Goal: Transaction & Acquisition: Purchase product/service

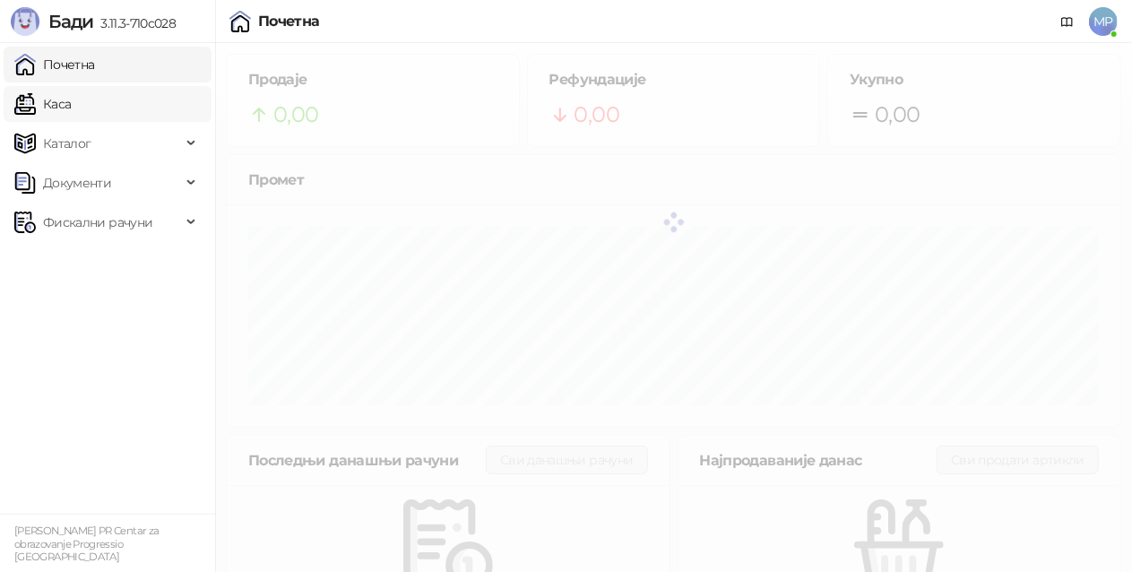
click at [71, 111] on link "Каса" at bounding box center [42, 104] width 56 height 36
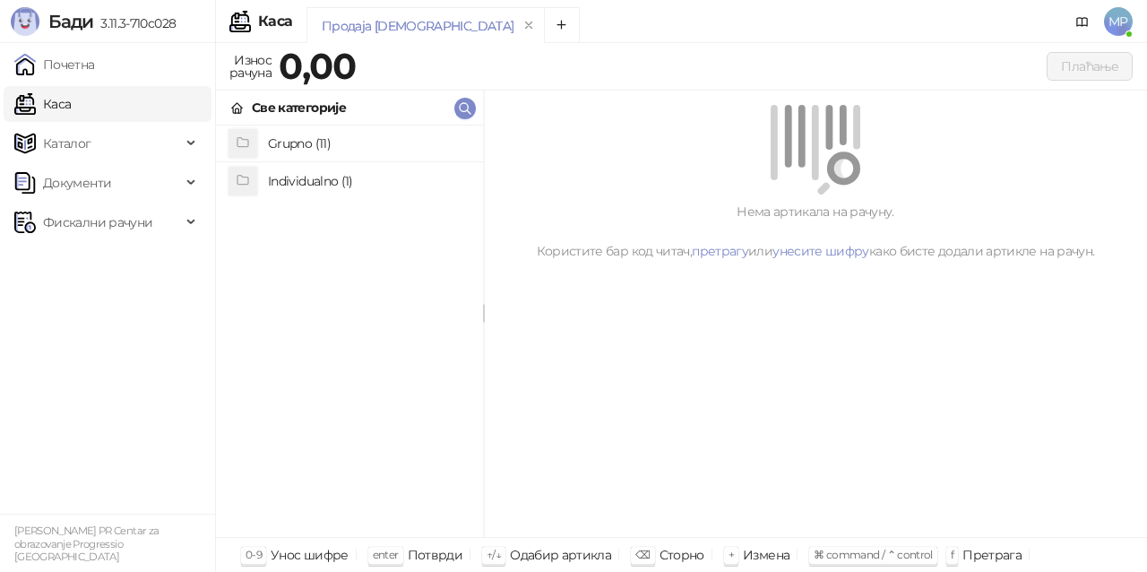
click at [401, 143] on h4 "Grupno (11)" at bounding box center [368, 143] width 201 height 29
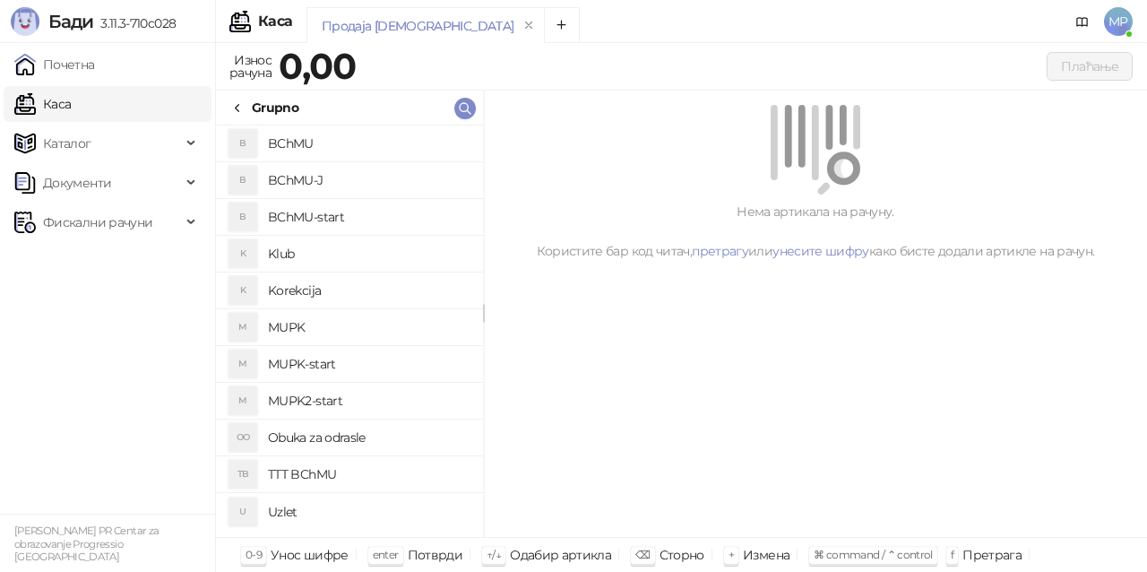
click at [377, 178] on h4 "BChMU-J" at bounding box center [368, 180] width 201 height 29
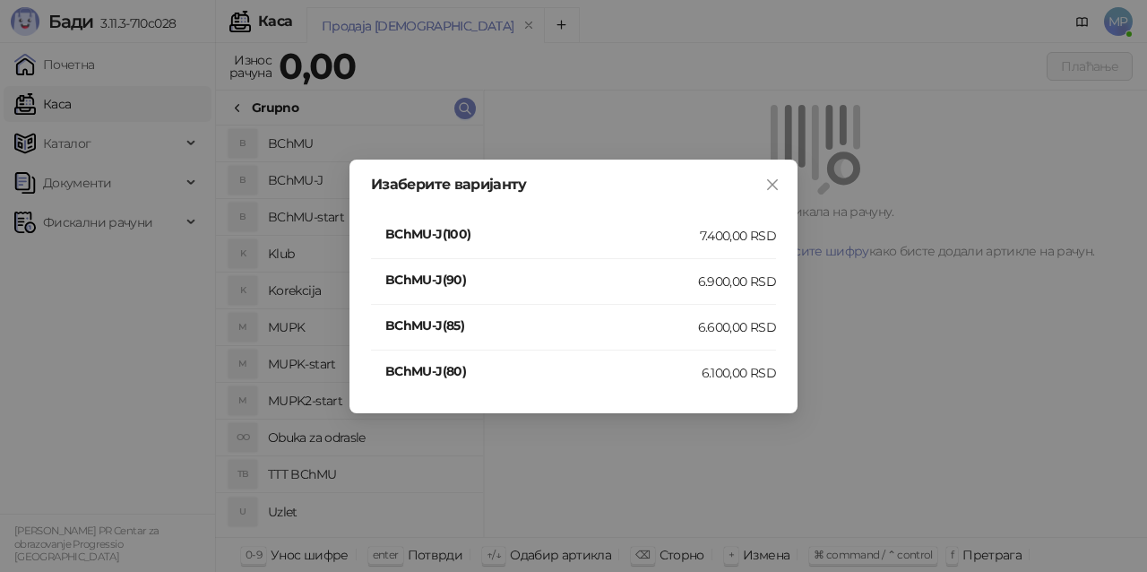
click at [753, 241] on div "7.400,00 RSD" at bounding box center [738, 236] width 76 height 20
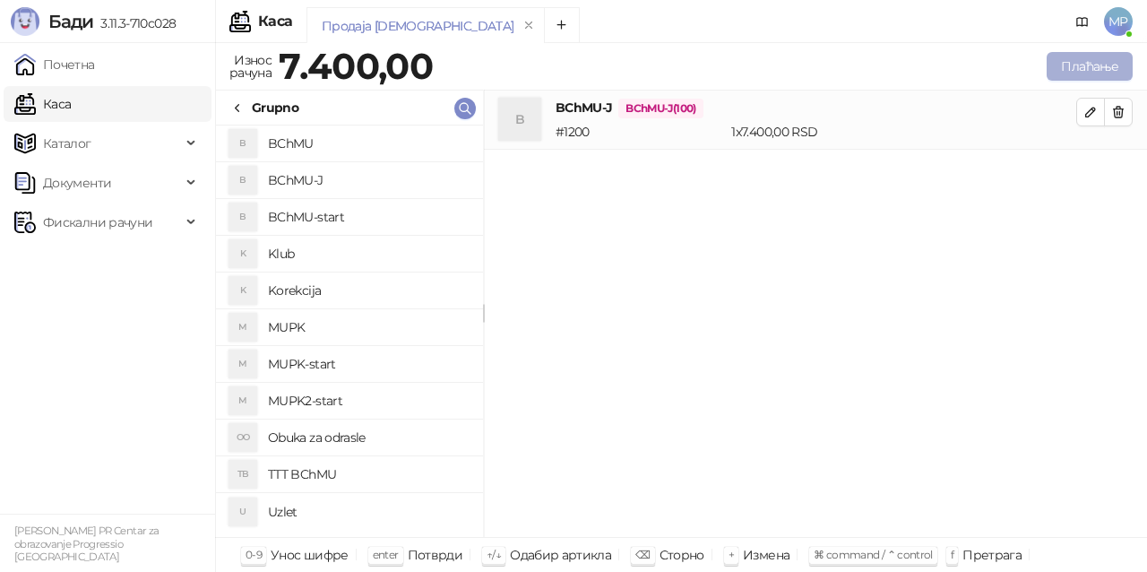
click at [1086, 62] on button "Плаћање" at bounding box center [1090, 66] width 86 height 29
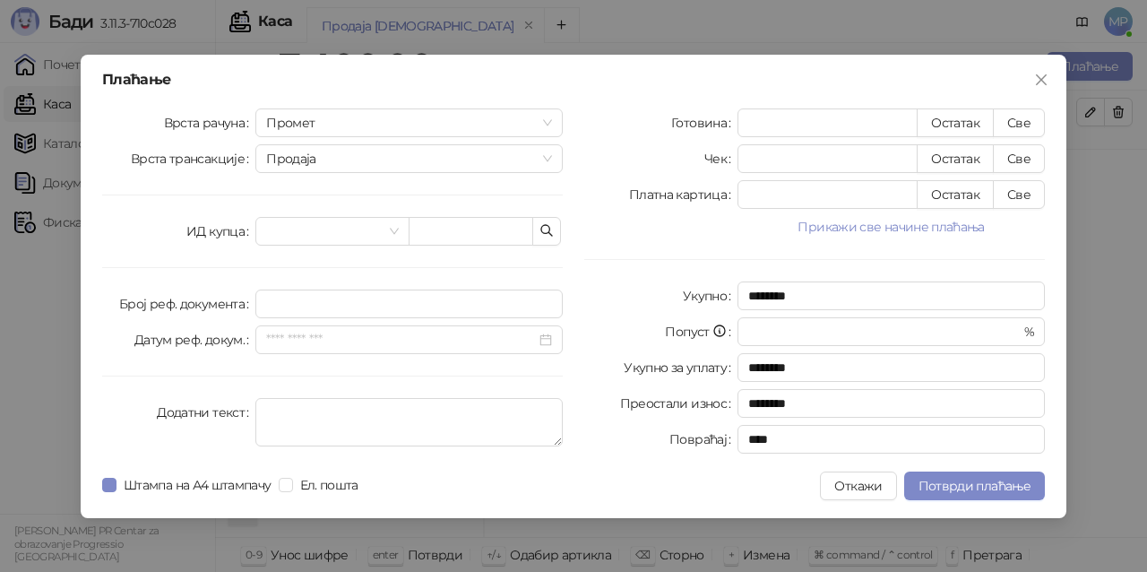
drag, startPoint x: 890, startPoint y: 224, endPoint x: 866, endPoint y: 222, distance: 24.3
click at [888, 226] on button "Прикажи све начине плаћања" at bounding box center [890, 227] width 307 height 22
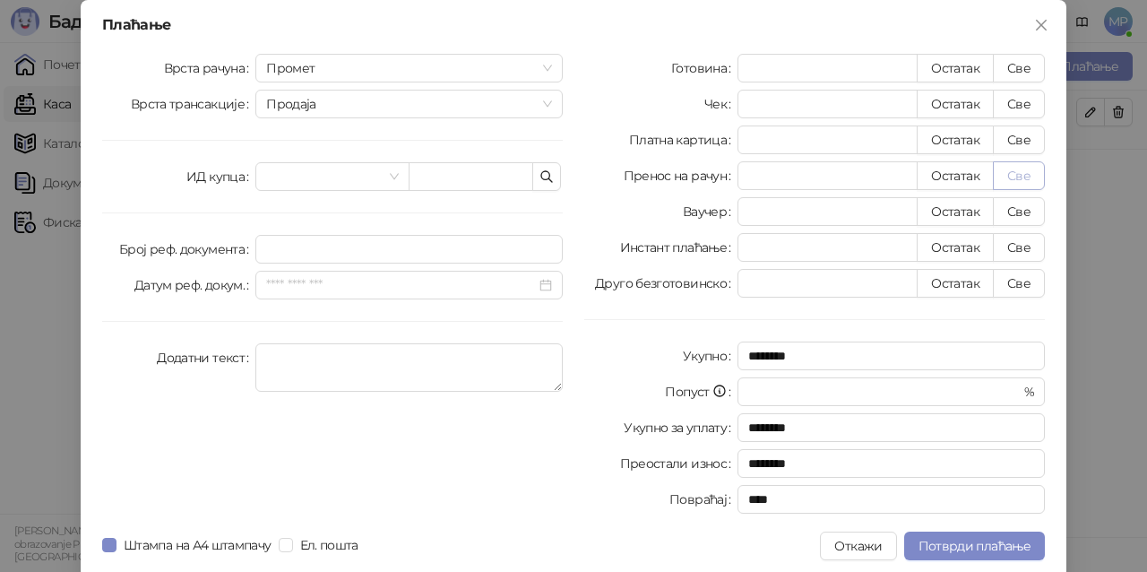
click at [1011, 177] on button "Све" at bounding box center [1019, 175] width 52 height 29
type input "****"
click at [1008, 541] on span "Потврди плаћање" at bounding box center [974, 546] width 112 height 16
